Goal: Navigation & Orientation: Find specific page/section

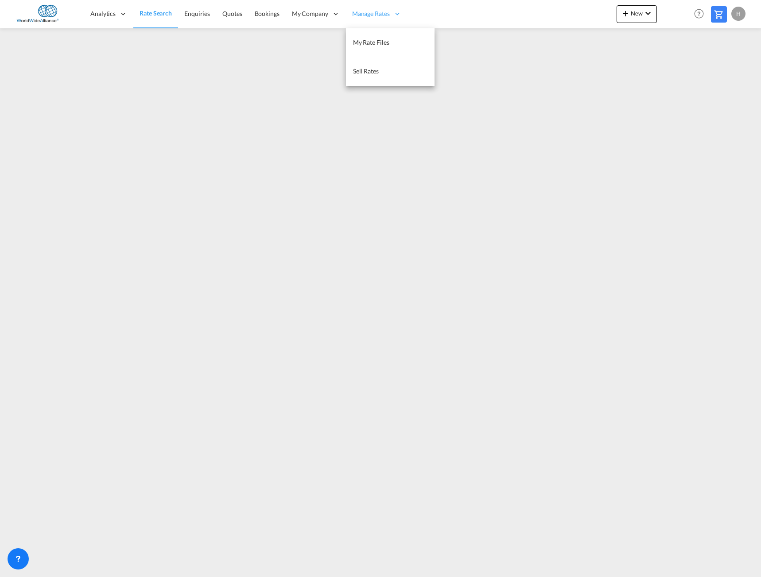
click at [383, 15] on span "Manage Rates" at bounding box center [371, 13] width 38 height 9
click at [375, 45] on span "My Rate Files" at bounding box center [371, 43] width 36 height 8
click at [156, 13] on span "Rate Search" at bounding box center [155, 14] width 32 height 8
click at [367, 9] on span "Manage Rates" at bounding box center [371, 13] width 38 height 9
click at [368, 46] on span "My Rate Files" at bounding box center [371, 43] width 36 height 8
